Goal: Browse casually

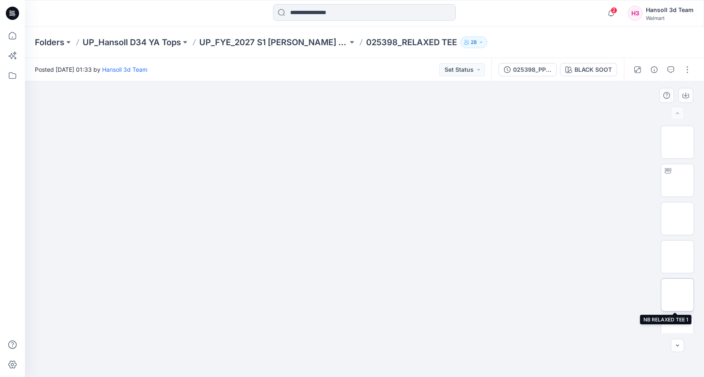
click at [677, 295] on img at bounding box center [677, 295] width 0 height 0
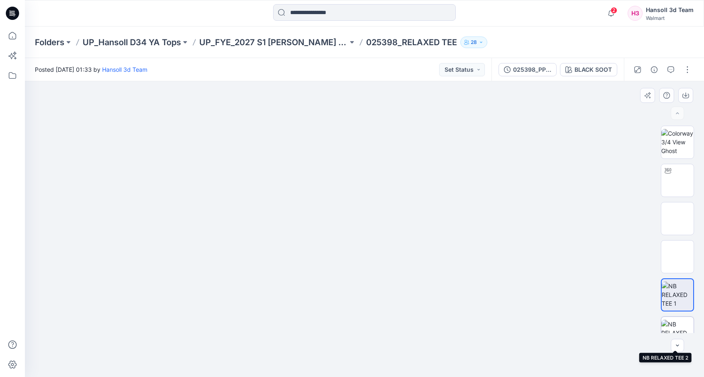
click at [671, 320] on img at bounding box center [677, 333] width 32 height 26
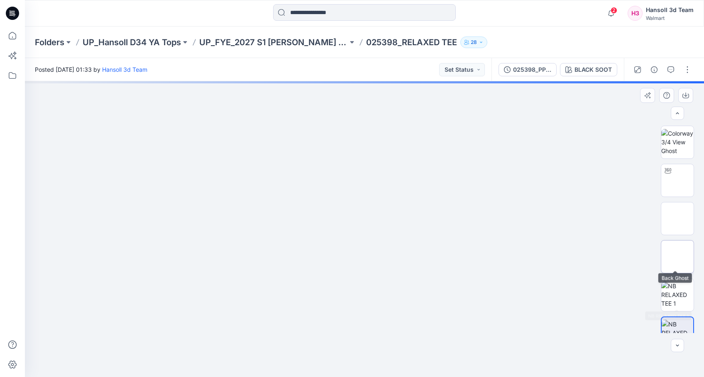
scroll to position [54, 0]
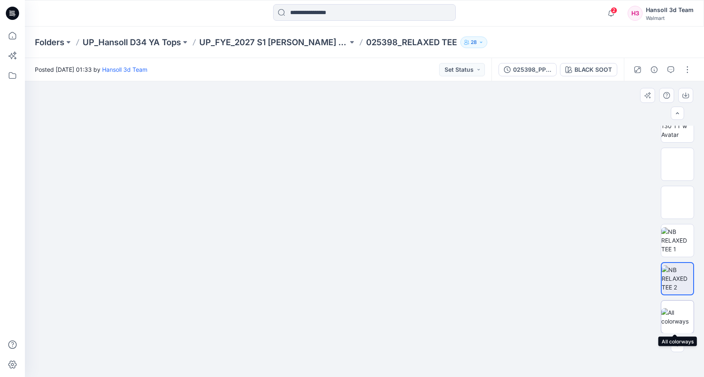
click at [677, 312] on img at bounding box center [677, 316] width 32 height 17
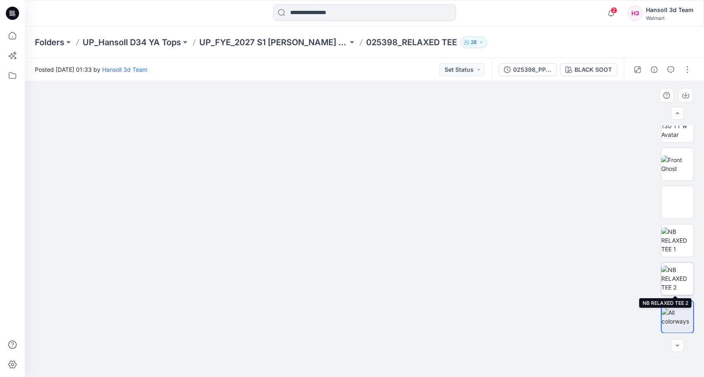
click at [680, 289] on img at bounding box center [677, 279] width 32 height 26
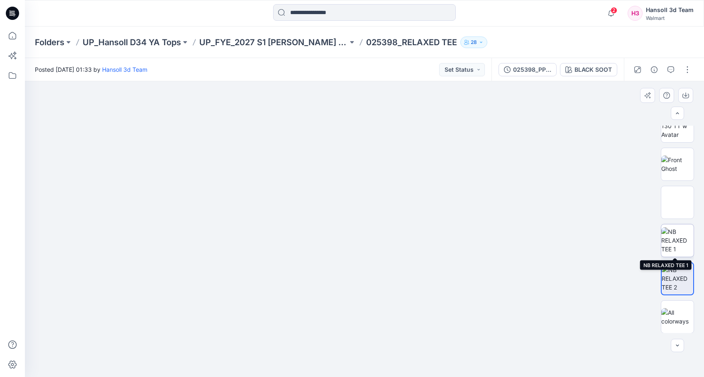
click at [686, 236] on img at bounding box center [677, 240] width 32 height 26
click at [677, 202] on img at bounding box center [677, 202] width 0 height 0
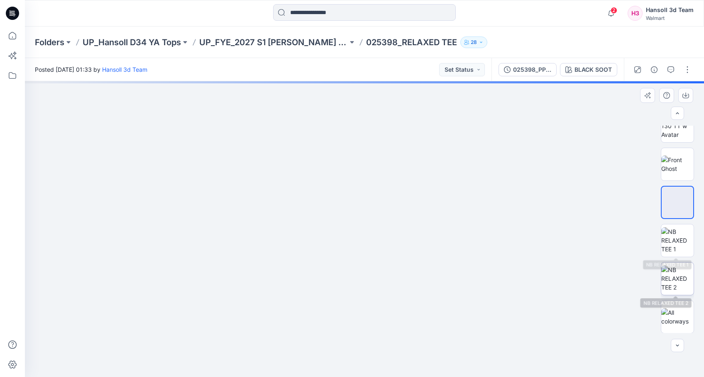
click at [678, 275] on img at bounding box center [677, 279] width 32 height 26
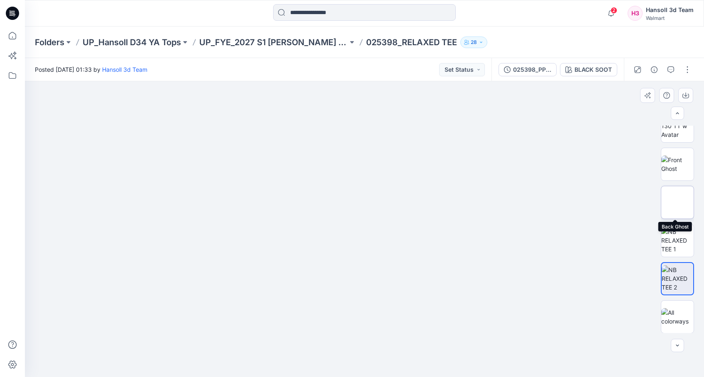
click at [677, 202] on img at bounding box center [677, 202] width 0 height 0
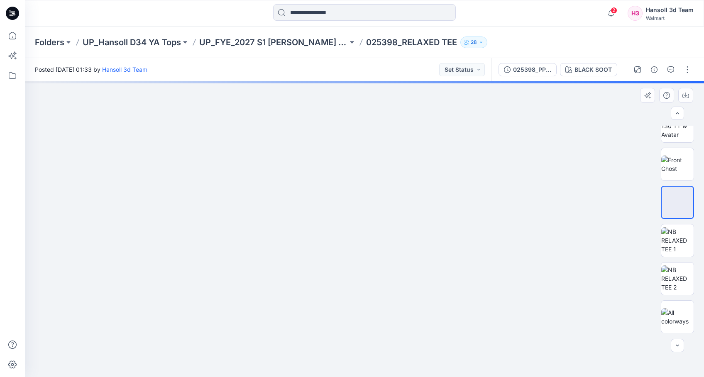
scroll to position [0, 0]
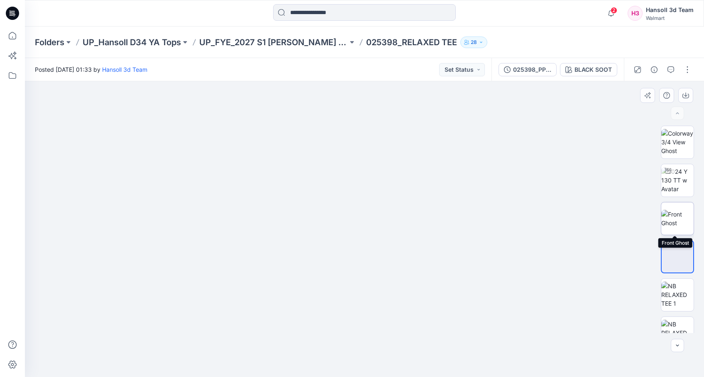
click at [680, 210] on img at bounding box center [677, 218] width 32 height 17
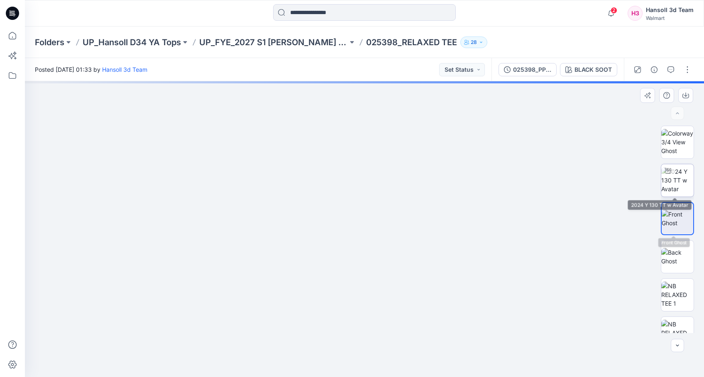
click at [683, 174] on img at bounding box center [677, 180] width 32 height 26
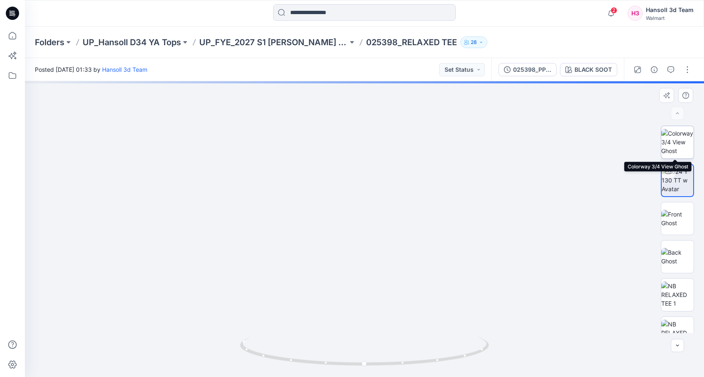
click at [681, 134] on img at bounding box center [677, 142] width 32 height 26
